Goal: Information Seeking & Learning: Learn about a topic

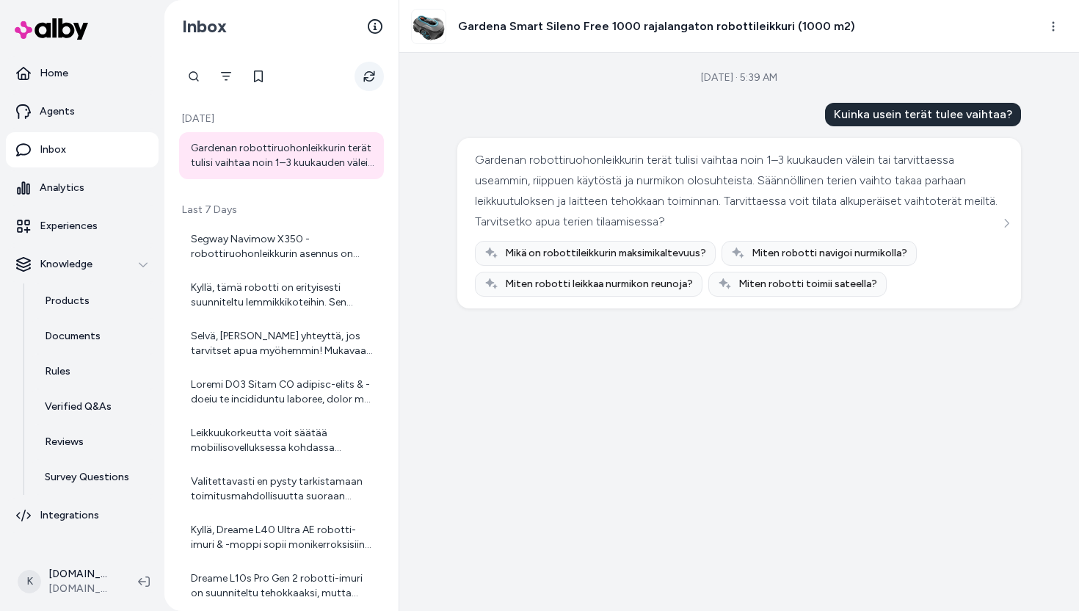
click at [356, 71] on button "Refresh" at bounding box center [369, 76] width 29 height 29
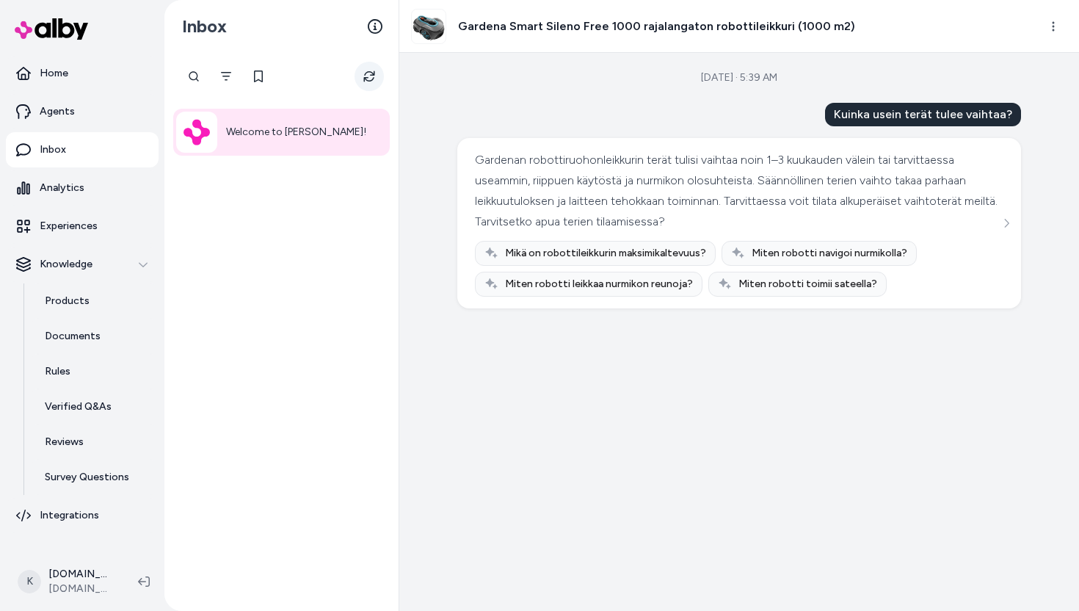
click at [363, 73] on icon "Refresh" at bounding box center [369, 76] width 12 height 12
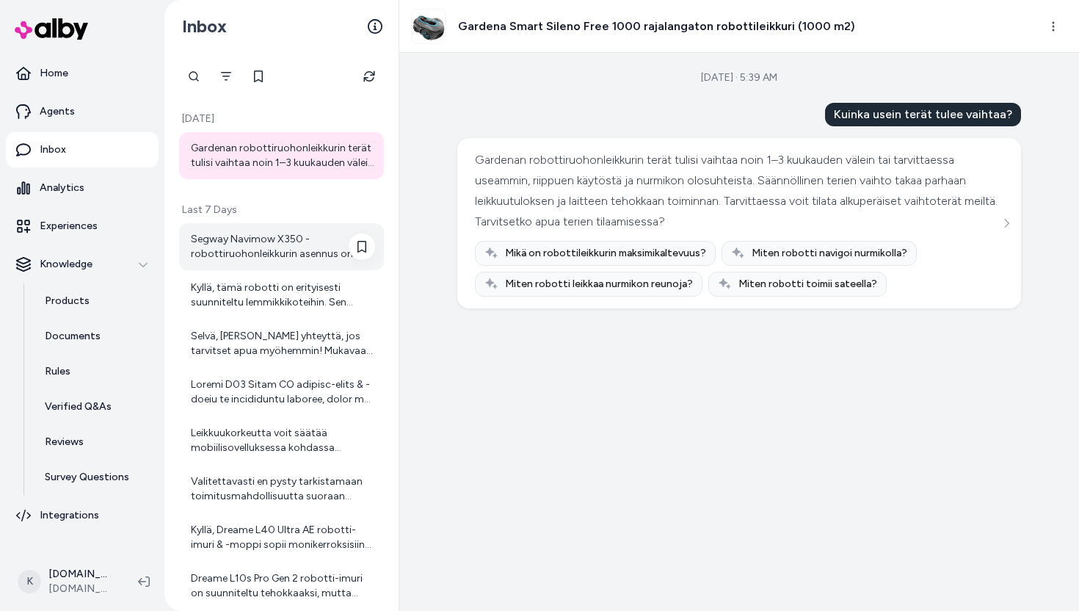
click at [244, 228] on div "Segway Navimow X350 -robottiruohonleikkurin asennus on tehty helpoksi ja se onn…" at bounding box center [281, 246] width 205 height 47
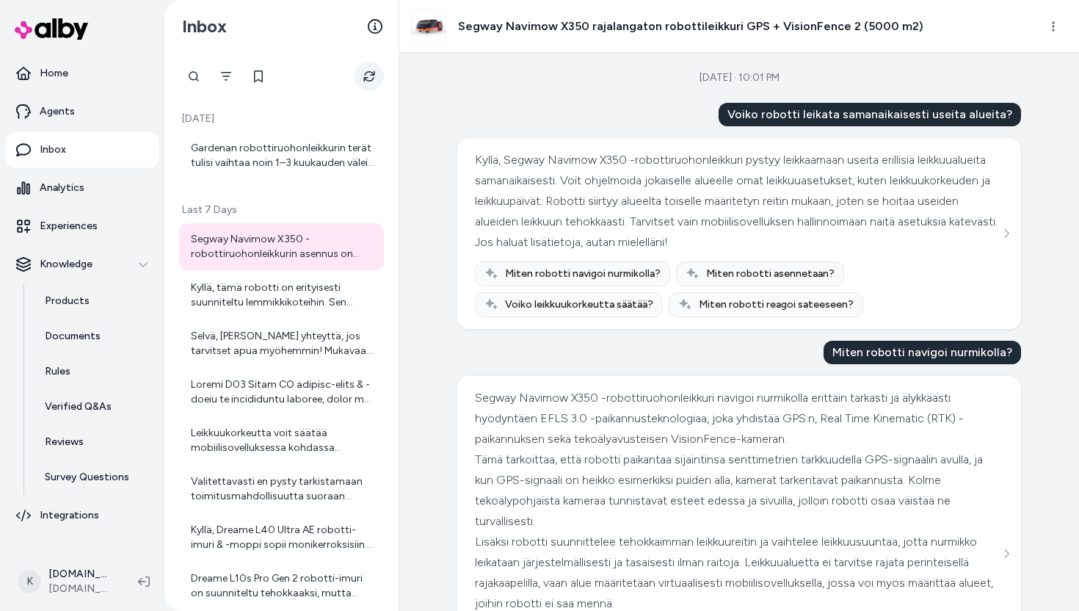
click at [375, 70] on button "Refresh" at bounding box center [369, 76] width 29 height 29
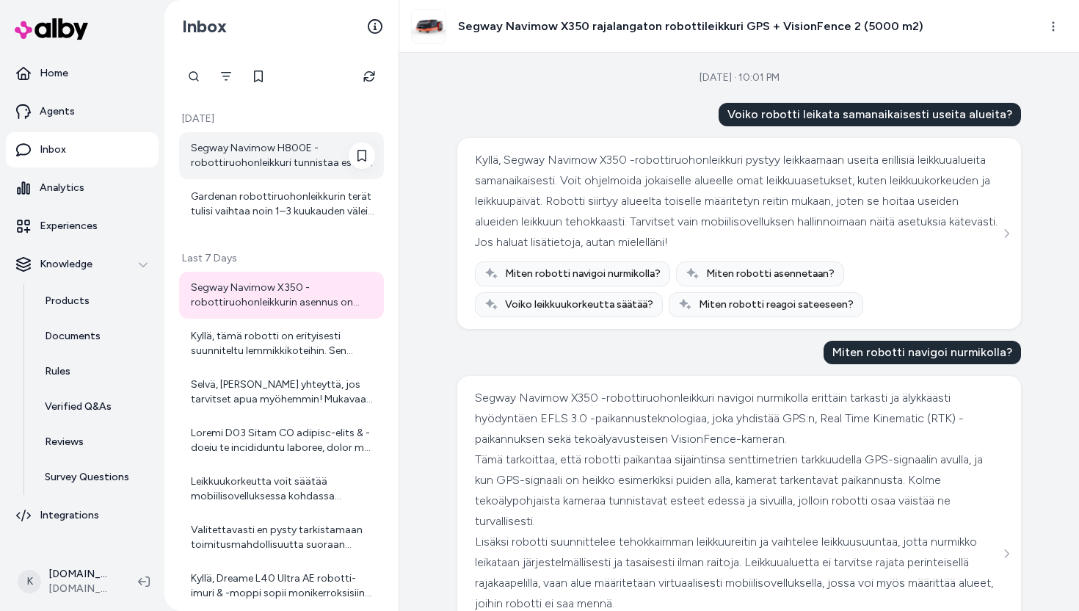
click at [209, 163] on div "Segway Navimow H800E -robottiruohonleikkuri tunnistaa esteet usealla tavalla. S…" at bounding box center [283, 155] width 184 height 29
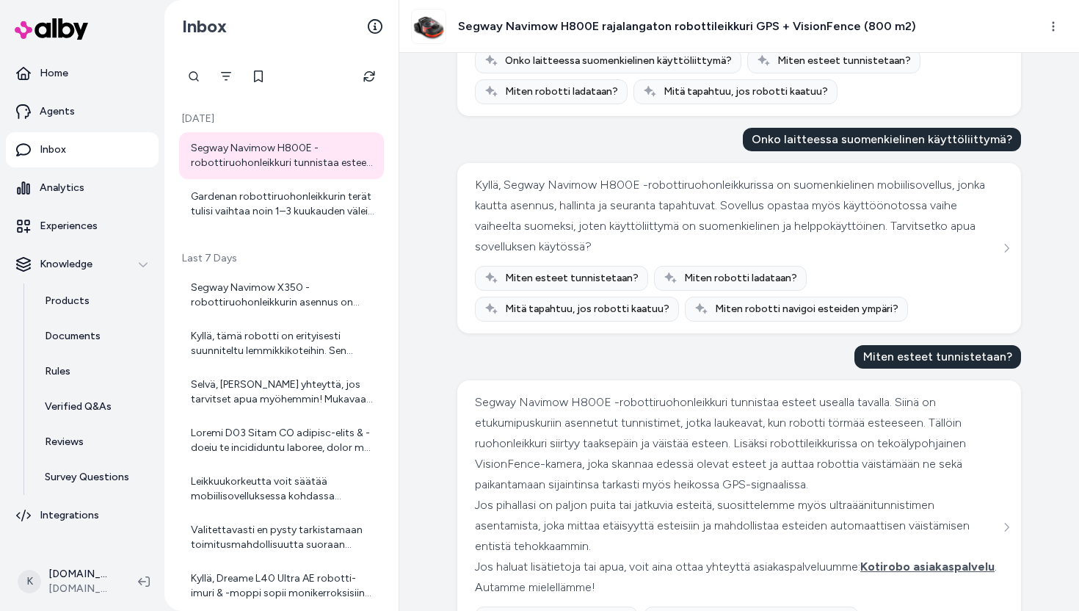
scroll to position [314, 0]
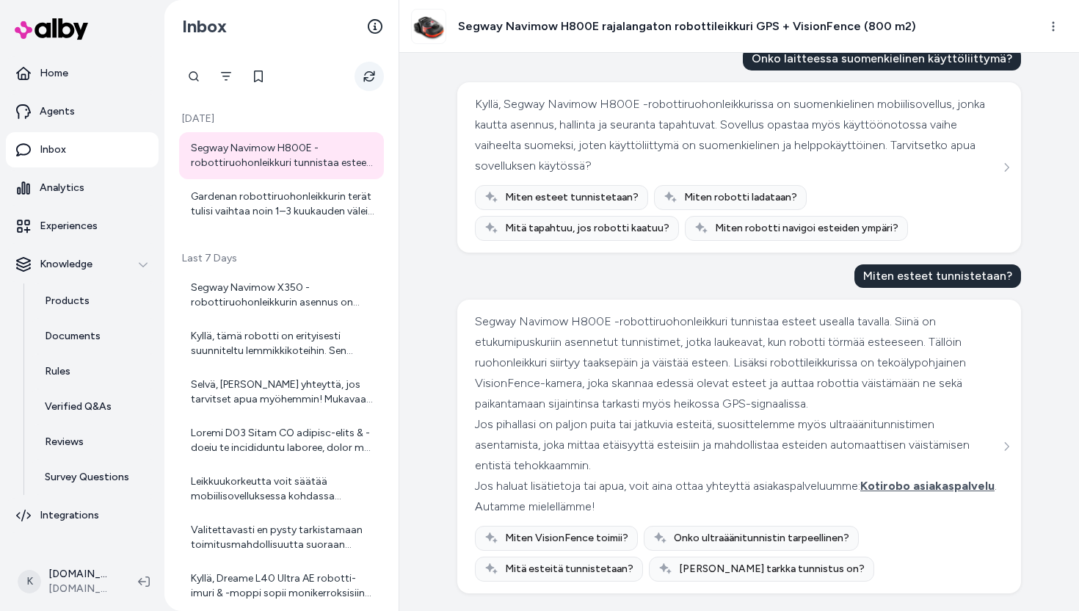
click at [367, 68] on button "Refresh" at bounding box center [369, 76] width 29 height 29
click at [369, 71] on icon "Refresh" at bounding box center [368, 76] width 11 height 11
